Goal: Entertainment & Leisure: Consume media (video, audio)

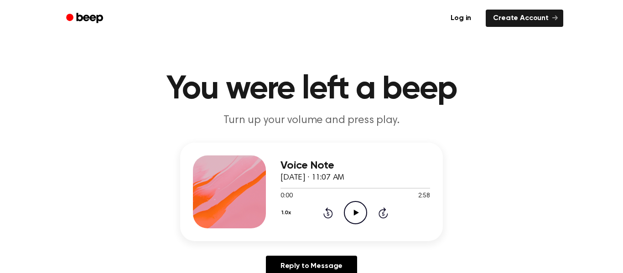
click at [349, 212] on icon "Play Audio" at bounding box center [355, 212] width 23 height 23
click at [354, 219] on icon "Pause Audio" at bounding box center [355, 212] width 23 height 23
click at [360, 208] on icon "Play Audio" at bounding box center [355, 212] width 23 height 23
click at [328, 220] on div "1.0x Rewind 5 seconds Pause Audio Skip 5 seconds" at bounding box center [356, 212] width 150 height 23
click at [329, 213] on icon "Rewind 5 seconds" at bounding box center [328, 213] width 10 height 12
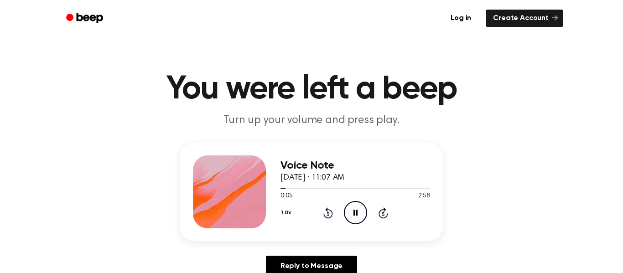
click at [329, 213] on icon "Rewind 5 seconds" at bounding box center [328, 213] width 10 height 12
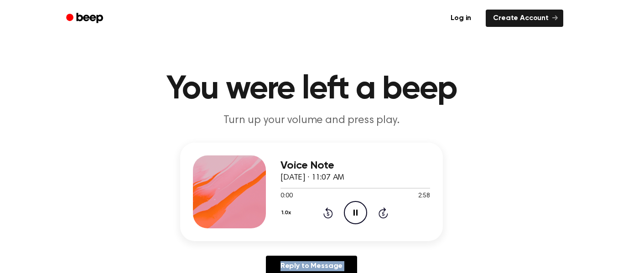
click at [329, 213] on icon "Rewind 5 seconds" at bounding box center [328, 213] width 10 height 12
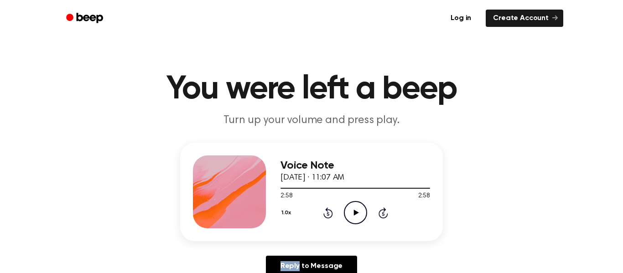
click at [352, 215] on icon "Play Audio" at bounding box center [355, 212] width 23 height 23
click at [352, 218] on icon "Pause Audio" at bounding box center [355, 212] width 23 height 23
click at [329, 214] on icon "Rewind 5 seconds" at bounding box center [328, 213] width 10 height 12
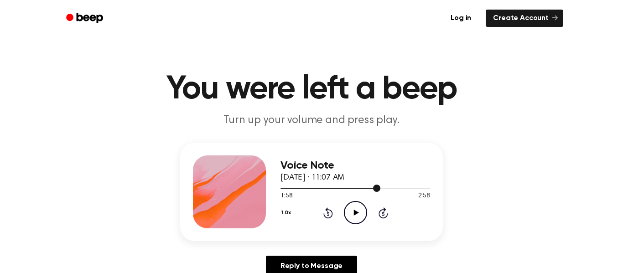
click at [282, 189] on div at bounding box center [331, 188] width 100 height 1
click at [353, 214] on icon "Play Audio" at bounding box center [355, 212] width 23 height 23
click at [278, 191] on div "Voice Note [DATE] · 11:07 AM 2:35 2:58 Your browser does not support the [objec…" at bounding box center [311, 192] width 263 height 99
click at [283, 188] on div at bounding box center [356, 188] width 150 height 1
click at [382, 216] on icon "Skip 5 seconds" at bounding box center [383, 213] width 10 height 12
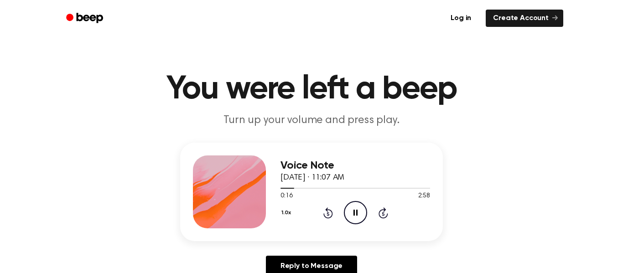
click at [382, 216] on icon "Skip 5 seconds" at bounding box center [383, 213] width 10 height 12
click at [383, 210] on icon at bounding box center [384, 213] width 10 height 11
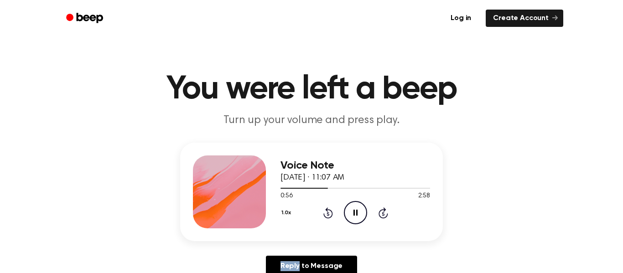
click at [383, 210] on icon at bounding box center [384, 213] width 10 height 11
